Goal: Transaction & Acquisition: Obtain resource

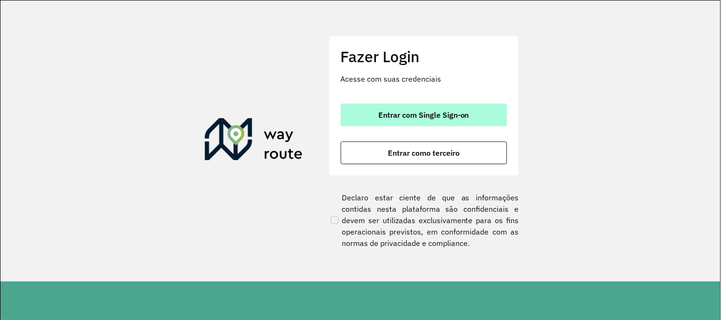
click at [452, 104] on button "Entrar com Single Sign-on" at bounding box center [424, 115] width 166 height 23
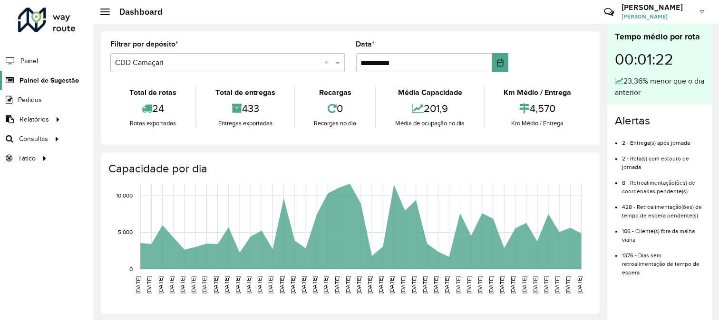
click at [46, 79] on span "Painel de Sugestão" at bounding box center [48, 81] width 59 height 10
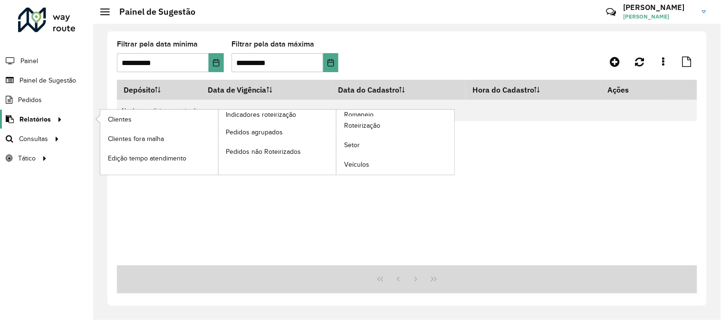
click at [48, 120] on span "Relatórios" at bounding box center [34, 120] width 31 height 10
click at [372, 111] on span "Romaneio" at bounding box center [359, 115] width 31 height 10
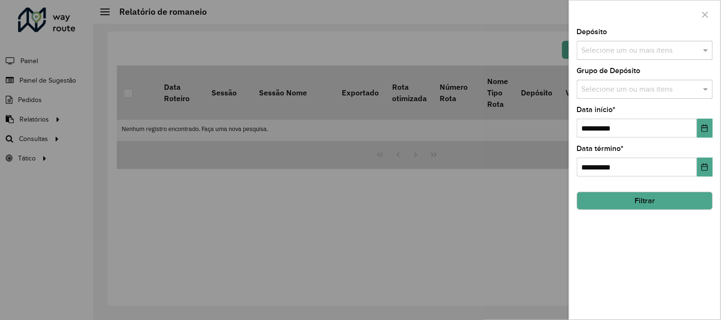
click at [612, 45] on input "text" at bounding box center [641, 50] width 122 height 11
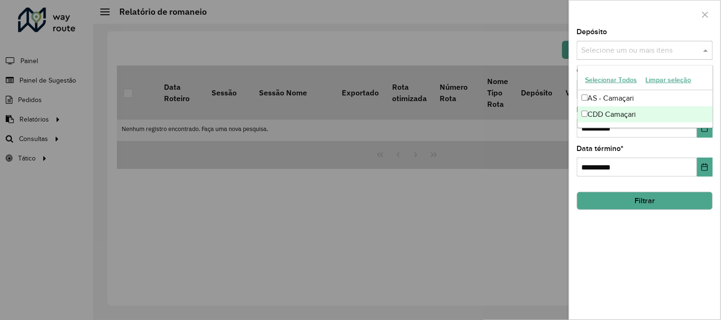
click at [637, 110] on div "CDD Camaçari" at bounding box center [645, 115] width 135 height 16
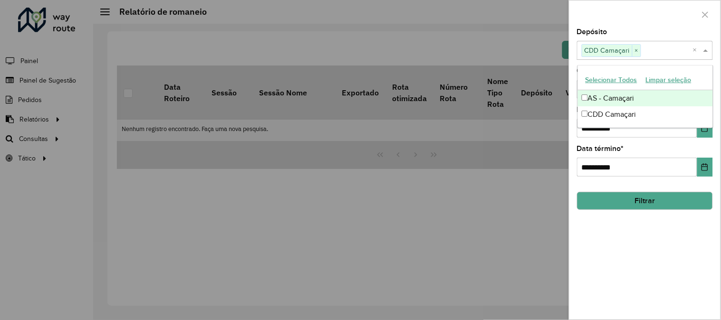
click at [666, 22] on div at bounding box center [645, 14] width 151 height 28
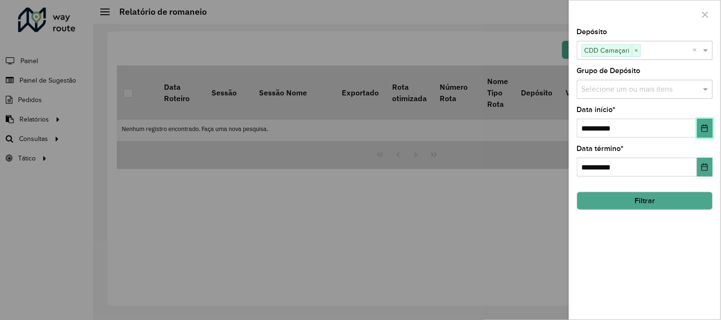
click at [702, 127] on icon "Choose Date" at bounding box center [705, 129] width 8 height 8
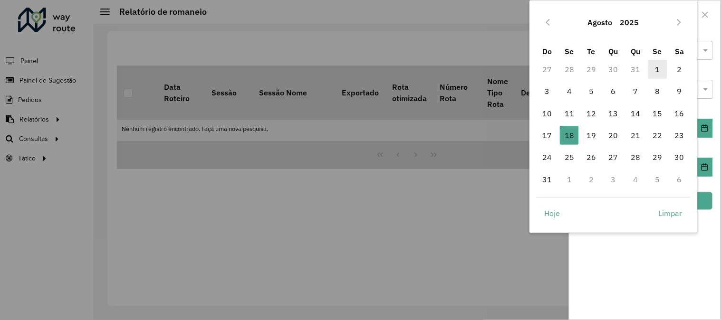
click at [654, 70] on span "1" at bounding box center [658, 69] width 19 height 19
type input "**********"
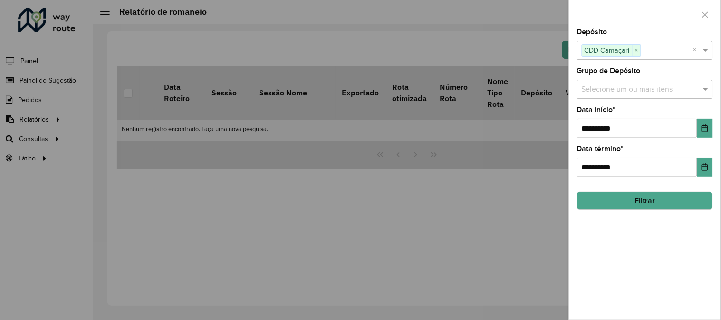
click at [678, 204] on button "Filtrar" at bounding box center [645, 201] width 136 height 18
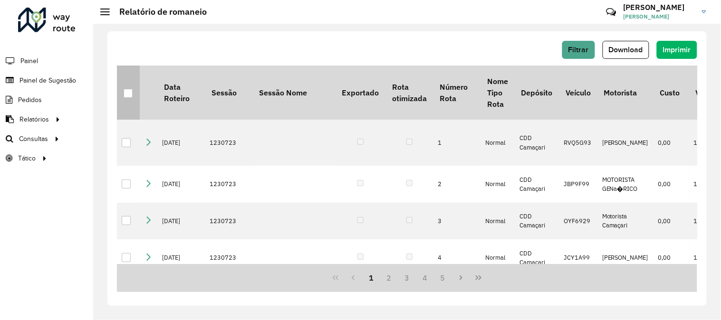
click at [127, 97] on div at bounding box center [128, 93] width 9 height 9
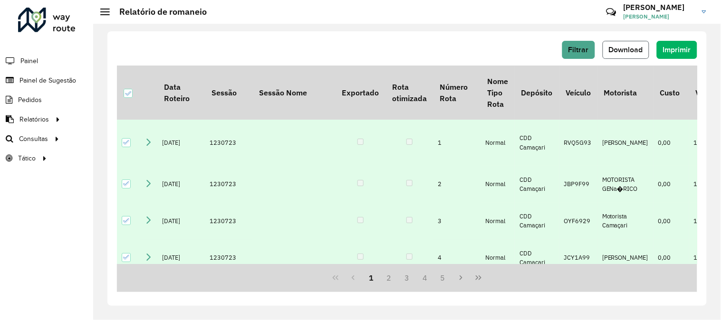
click at [616, 53] on span "Download" at bounding box center [626, 50] width 34 height 8
